Goal: Check status: Check status

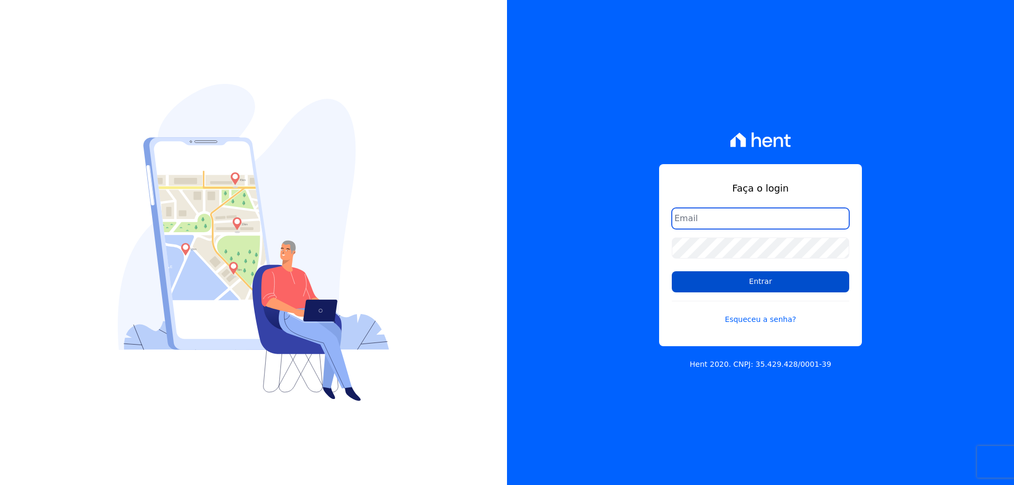
type input "[EMAIL_ADDRESS][DOMAIN_NAME]"
click at [759, 278] on input "Entrar" at bounding box center [760, 281] width 177 height 21
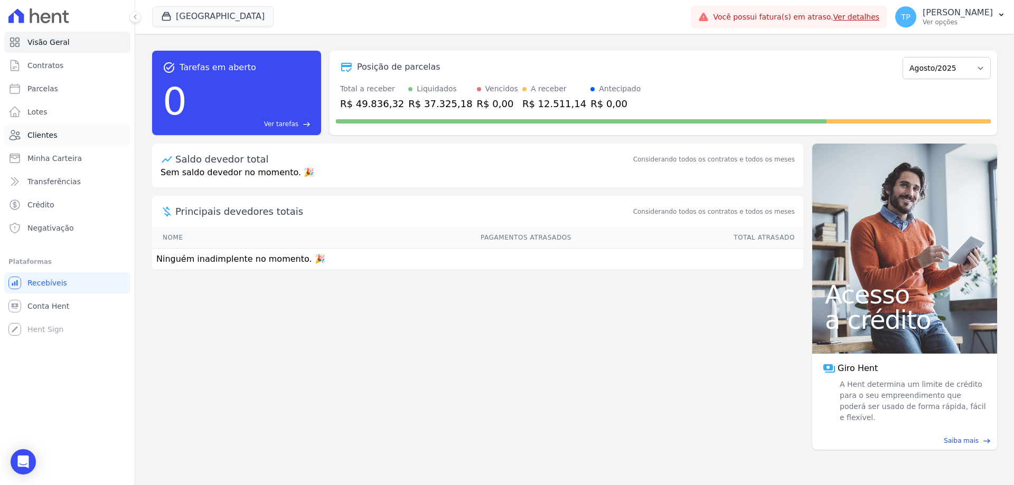
click at [35, 136] on span "Clientes" at bounding box center [42, 135] width 30 height 11
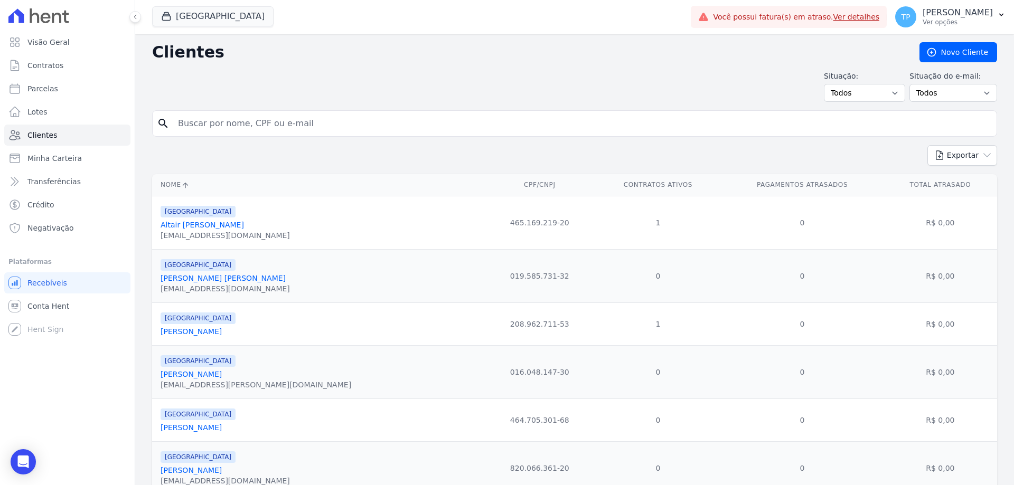
click at [198, 124] on input "search" at bounding box center [582, 123] width 820 height 21
type input "BENEDITO"
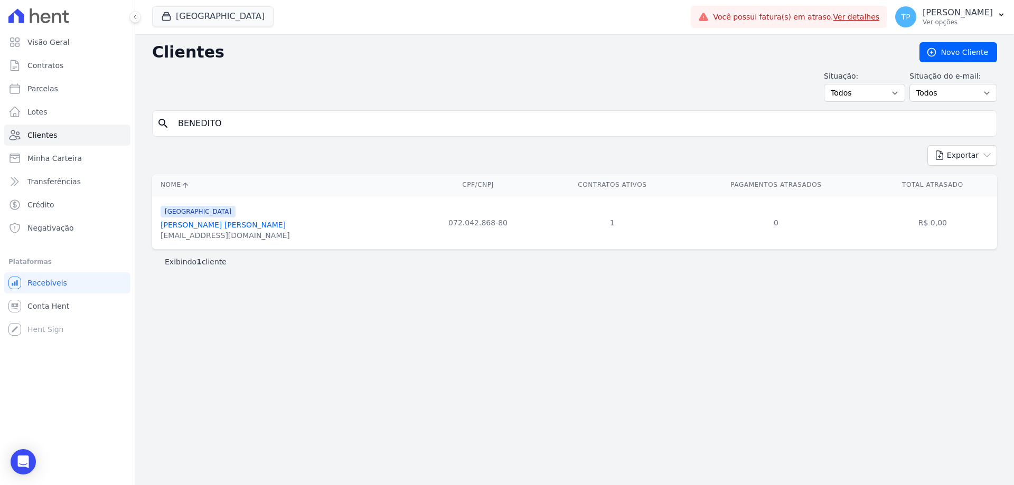
click at [203, 224] on link "[PERSON_NAME] [PERSON_NAME]" at bounding box center [222, 225] width 125 height 8
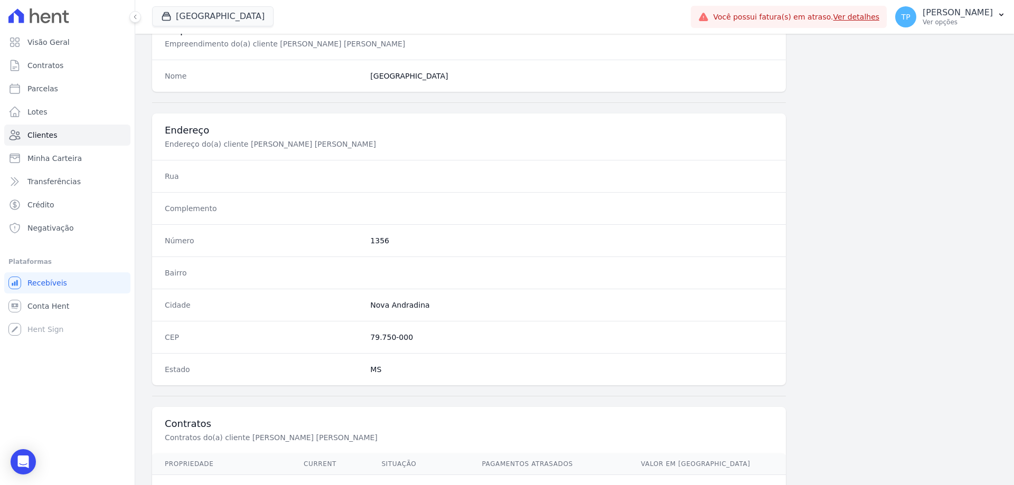
scroll to position [503, 0]
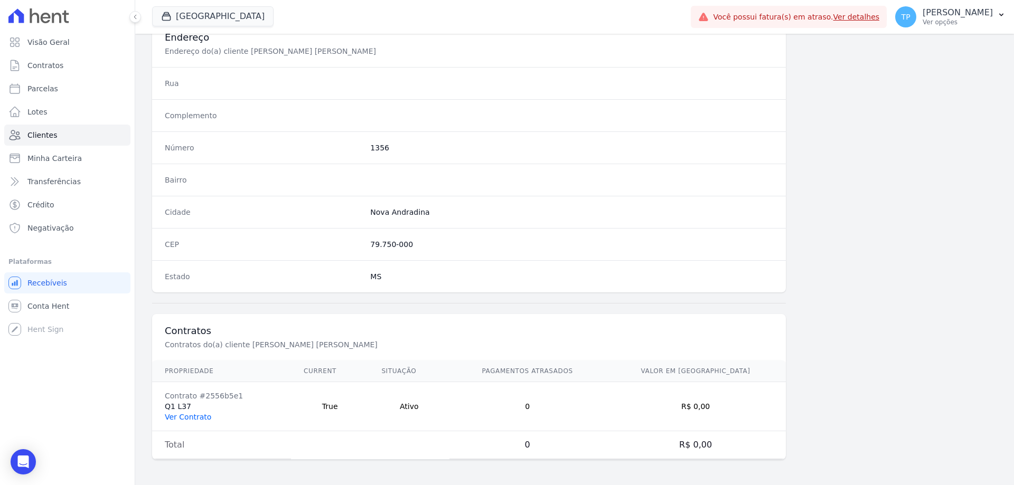
click at [173, 418] on link "Ver Contrato" at bounding box center [188, 417] width 46 height 8
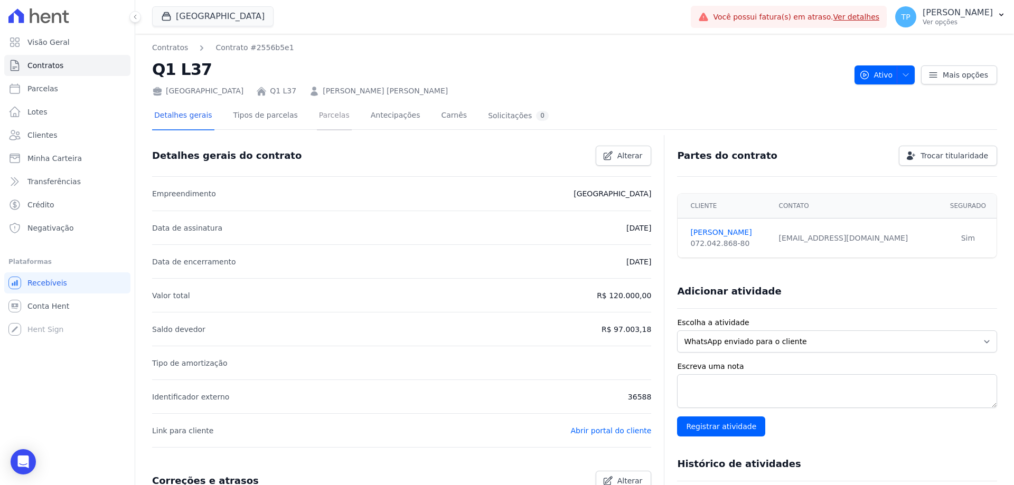
click at [321, 113] on link "Parcelas" at bounding box center [334, 116] width 35 height 28
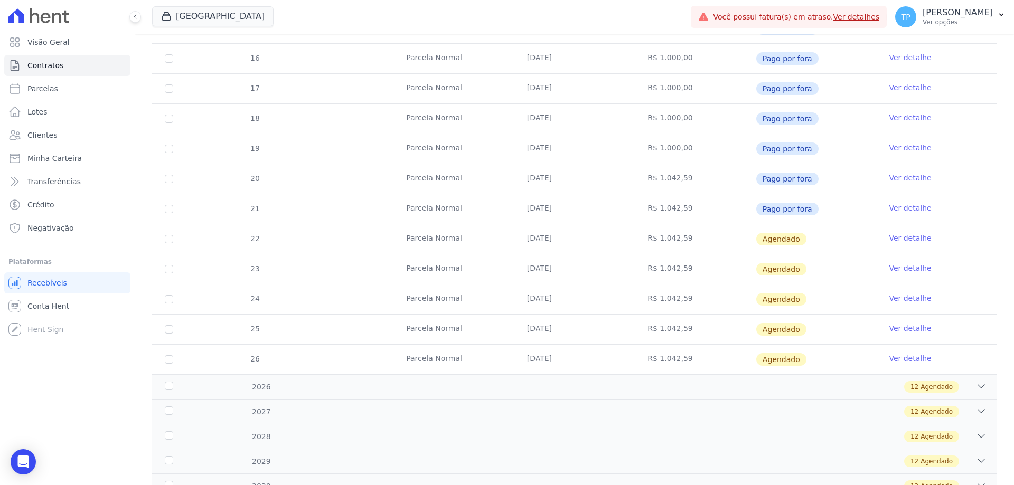
scroll to position [317, 0]
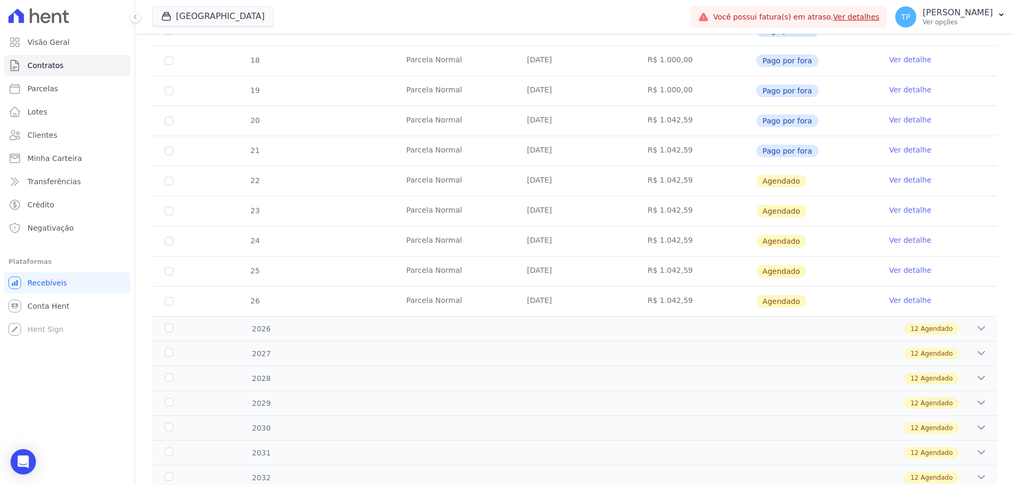
click at [833, 20] on link "Ver detalhes" at bounding box center [856, 17] width 46 height 8
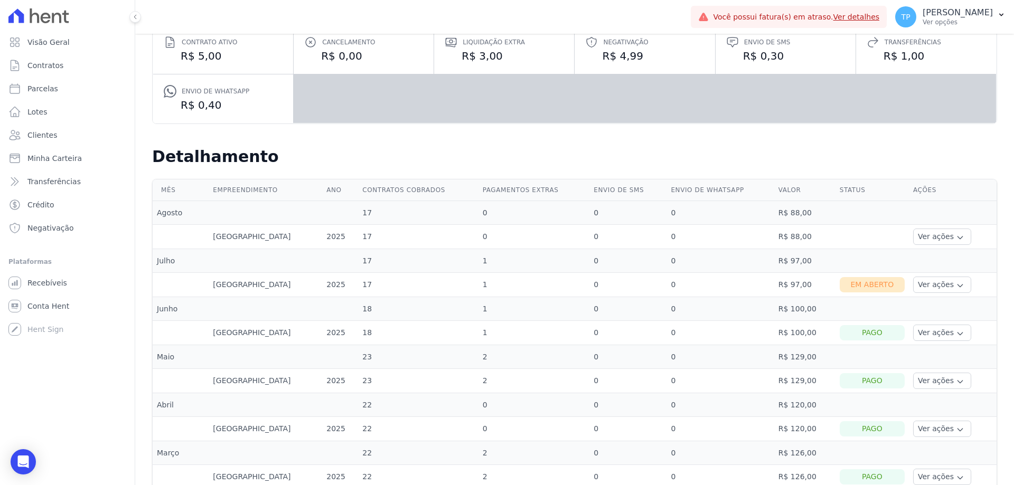
scroll to position [158, 0]
